Goal: Task Accomplishment & Management: Manage account settings

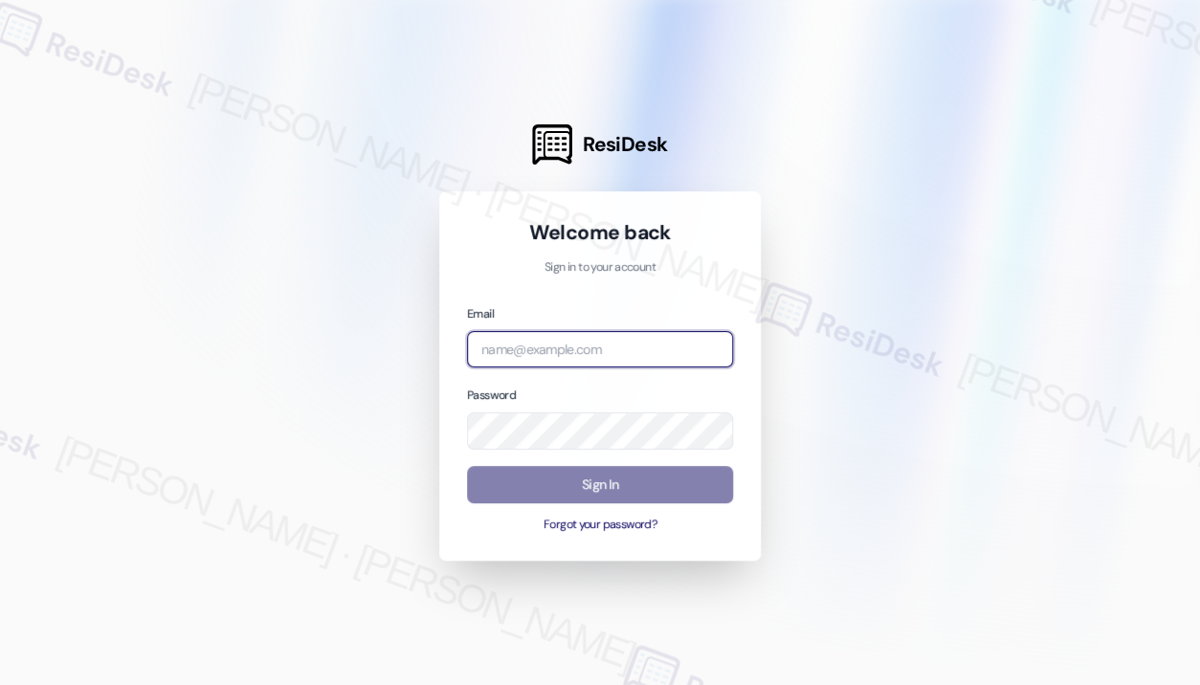
click at [639, 351] on input "email" at bounding box center [600, 349] width 266 height 37
click at [0, 684] on com-1password-button at bounding box center [0, 685] width 0 height 0
type input "automated-surveys-campus_living_centres-[PERSON_NAME].roles@campus_living_[DOMA…"
click at [615, 351] on input "email" at bounding box center [600, 349] width 266 height 37
type input "automated-surveys-haven_residential-john-roy.roles@haven_residential.com"
